Goal: Task Accomplishment & Management: Manage account settings

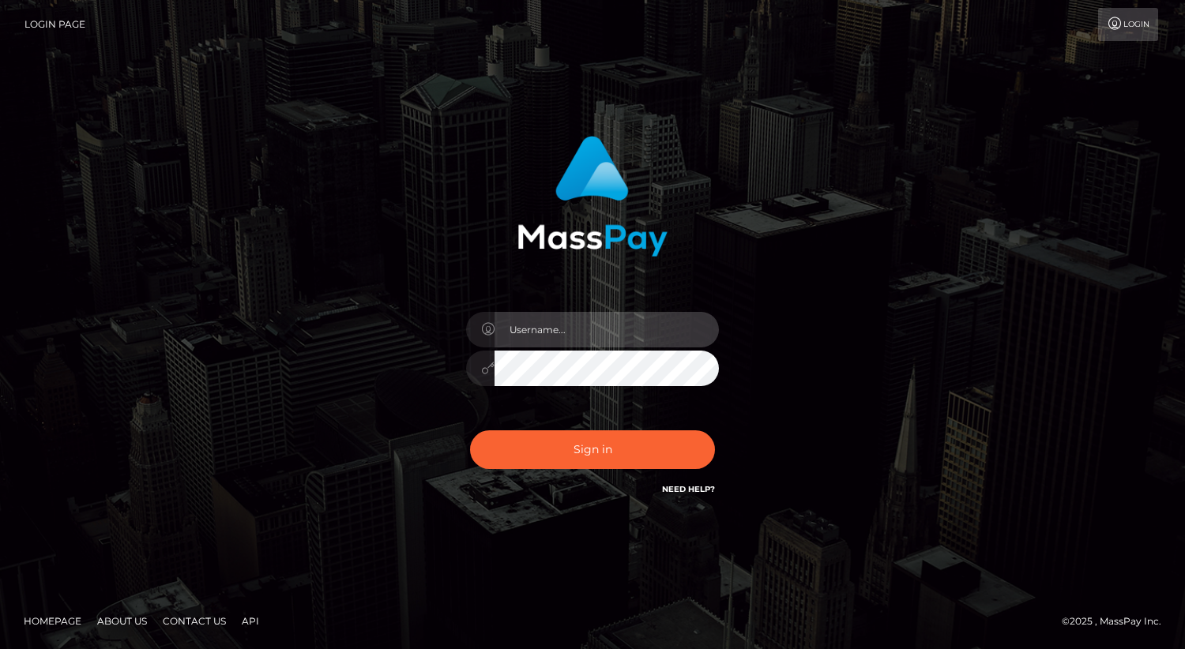
click at [555, 318] on input "text" at bounding box center [606, 330] width 224 height 36
type input "taylar.live"
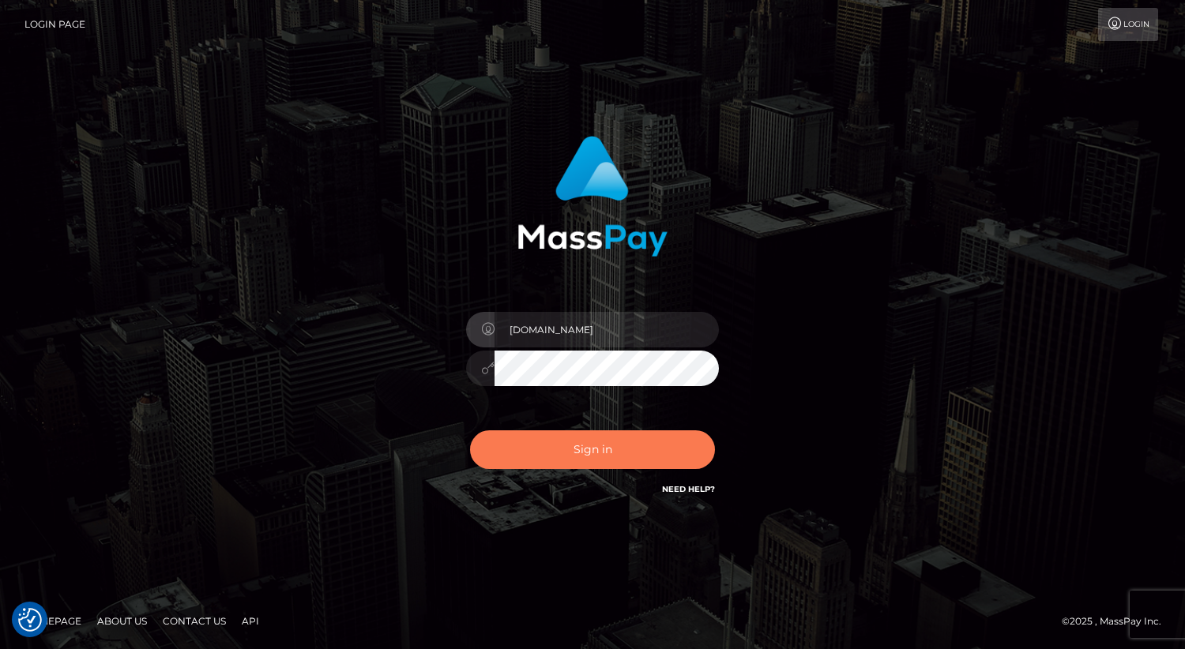
click at [592, 452] on button "Sign in" at bounding box center [592, 449] width 245 height 39
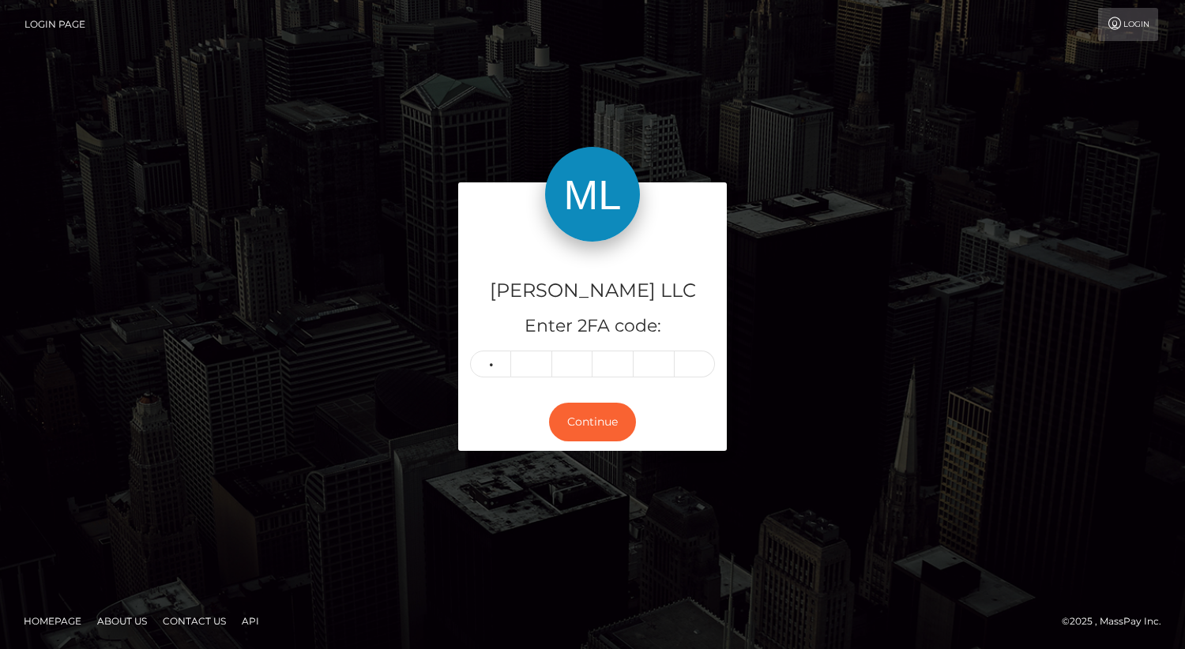
type input "8"
type input "2"
type input "4"
type input "2"
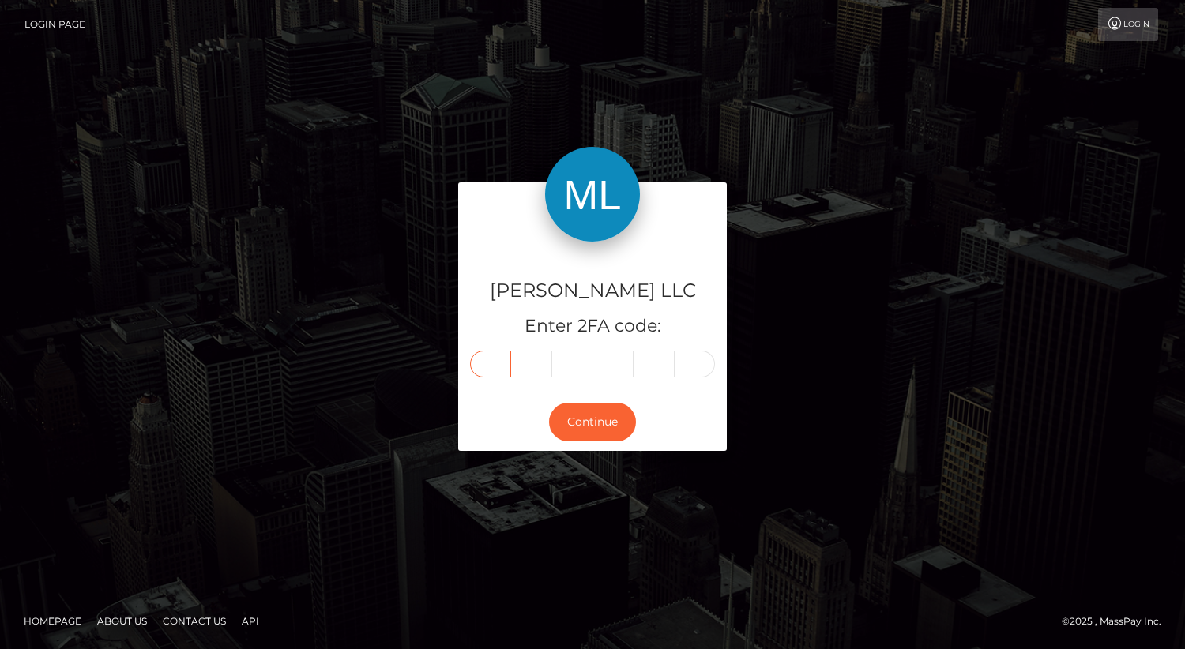
type input "8"
type input "9"
type input "2"
type input "4"
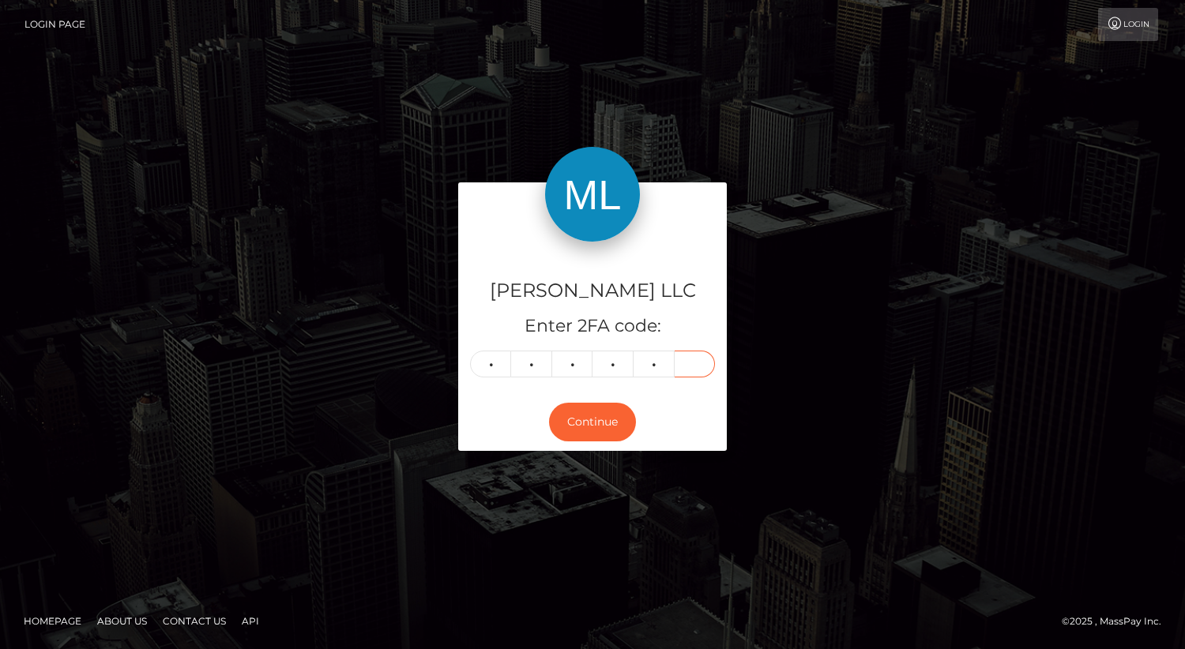
type input "2"
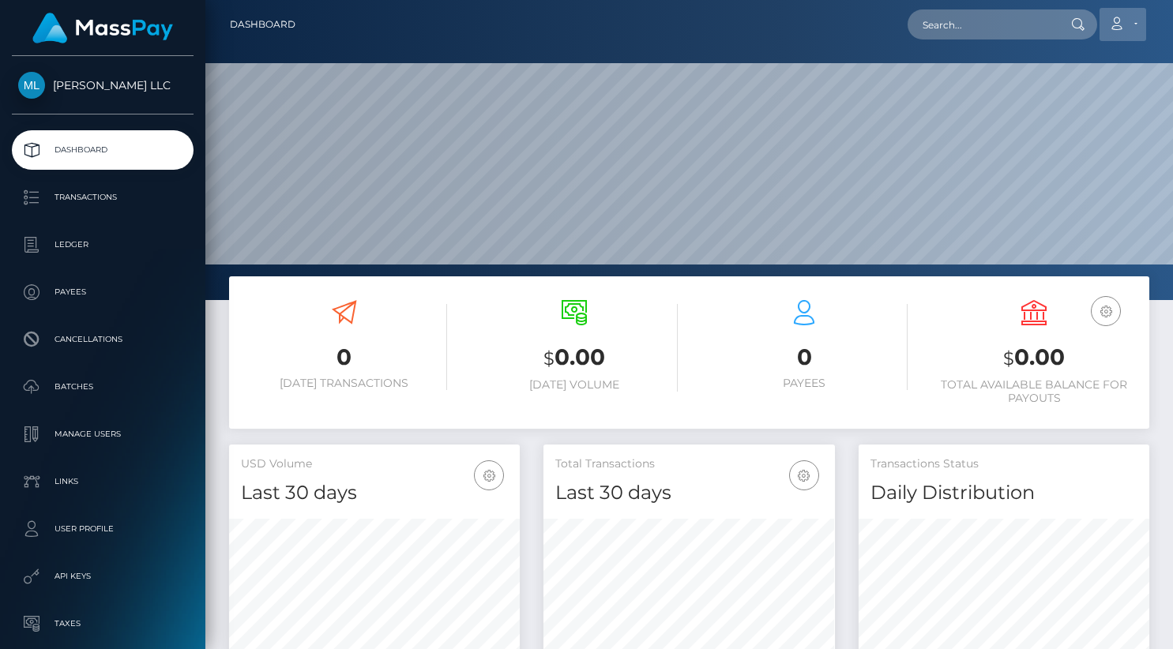
click at [1122, 29] on icon at bounding box center [1116, 23] width 17 height 13
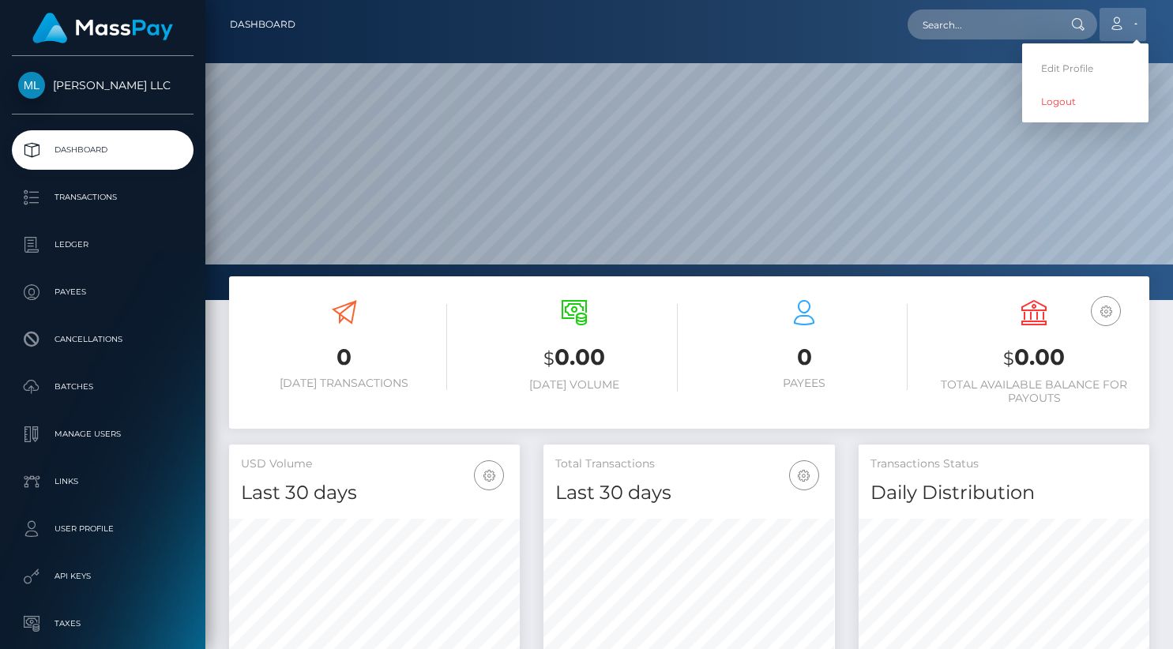
click at [1122, 26] on icon at bounding box center [1116, 23] width 17 height 13
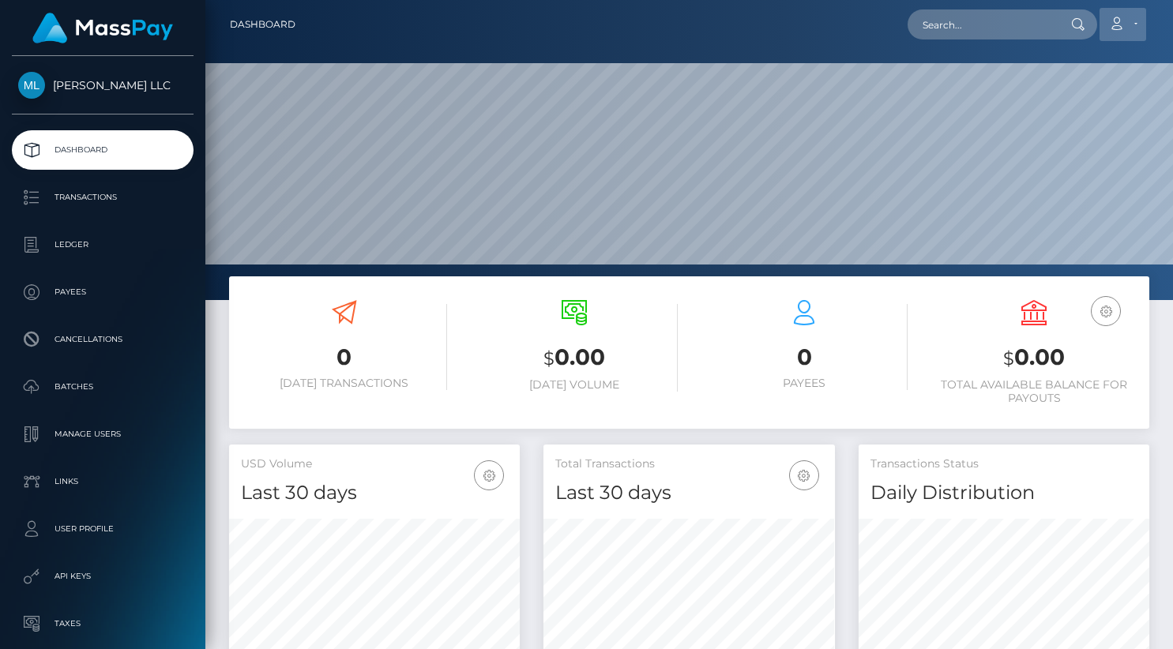
click at [1117, 24] on icon at bounding box center [1116, 23] width 17 height 13
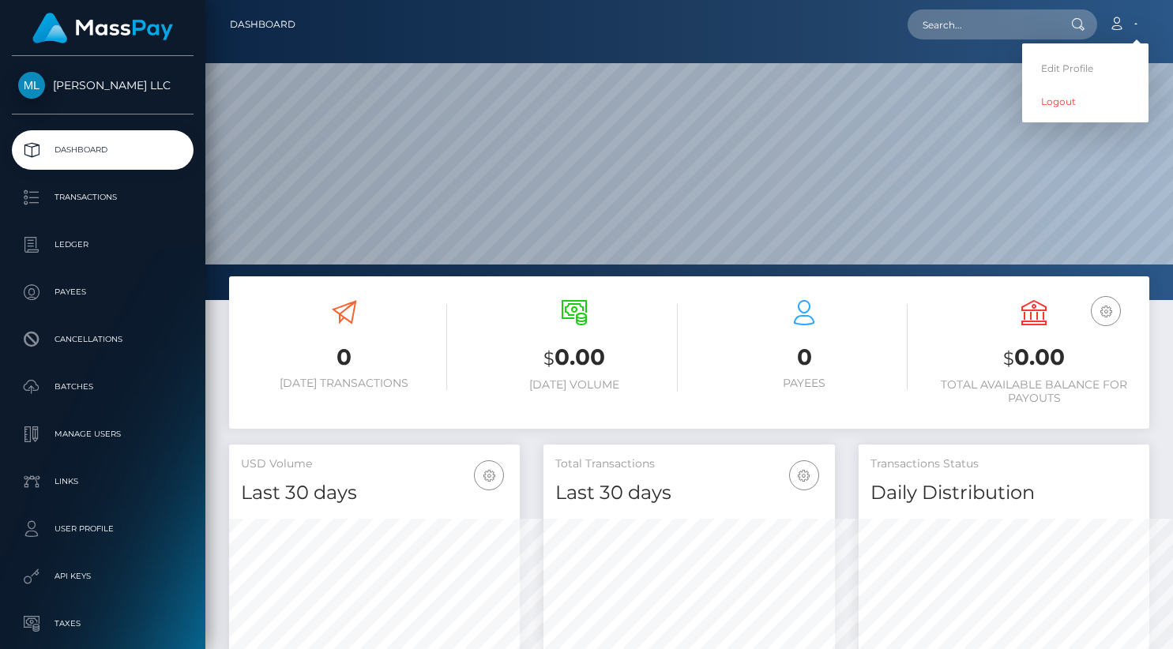
scroll to position [280, 402]
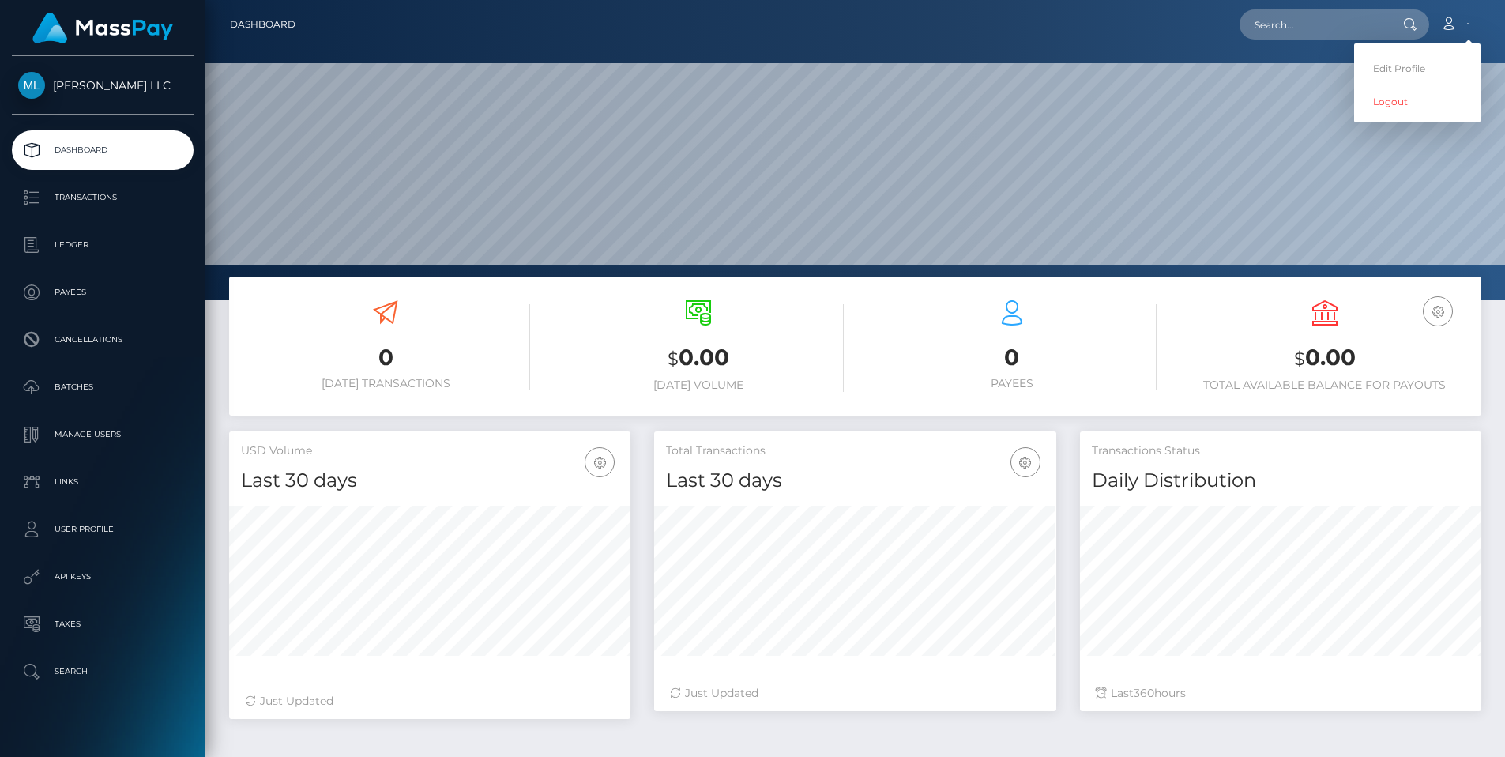
click at [728, 436] on div "Total Transactions Last 30 days Last 30 days Last 60 days Last 90 days" at bounding box center [854, 462] width 401 height 62
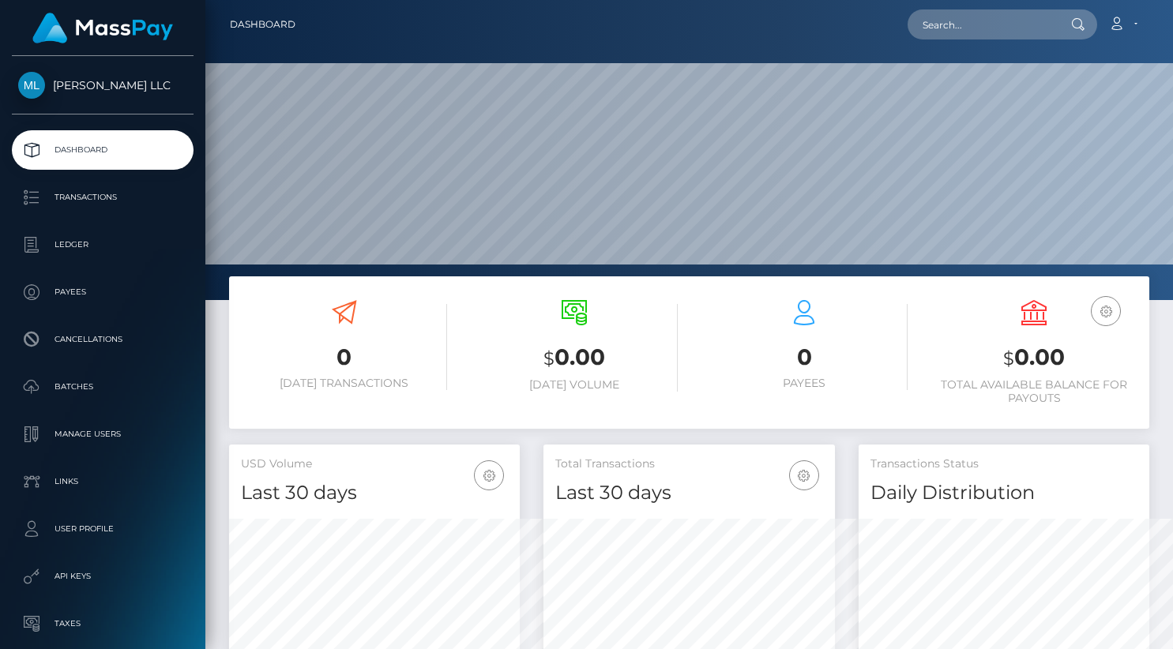
scroll to position [280, 291]
